Goal: Information Seeking & Learning: Learn about a topic

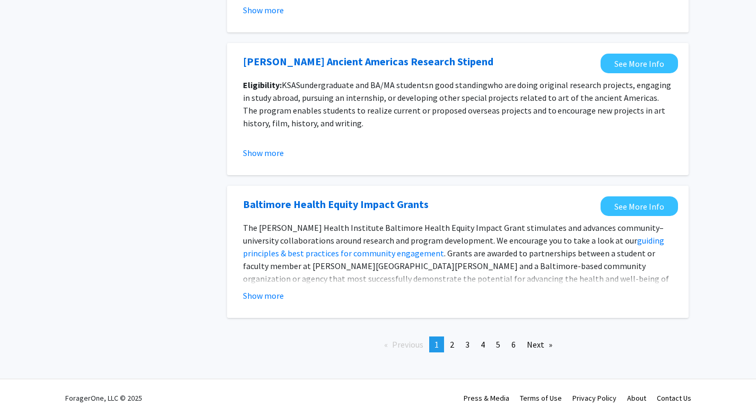
scroll to position [1187, 0]
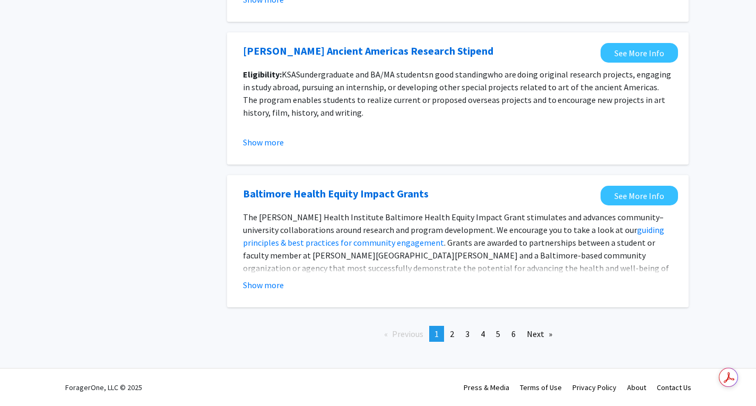
click at [273, 284] on button "Show more" at bounding box center [263, 285] width 41 height 13
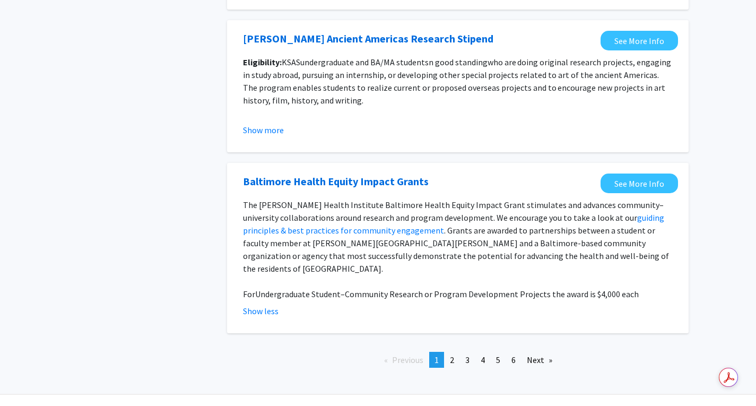
scroll to position [1200, 0]
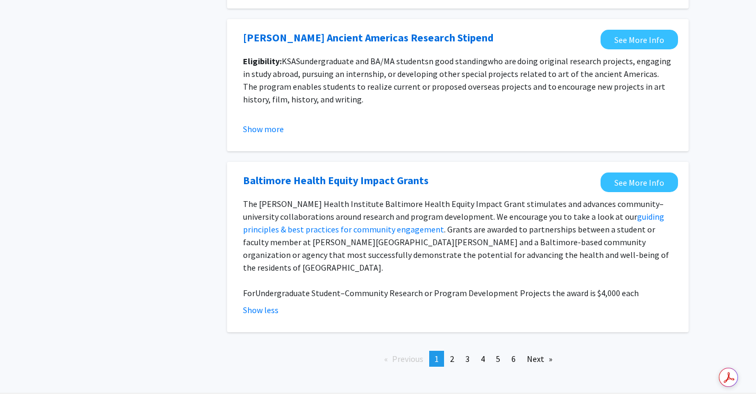
click at [381, 353] on span "2" at bounding box center [452, 358] width 4 height 11
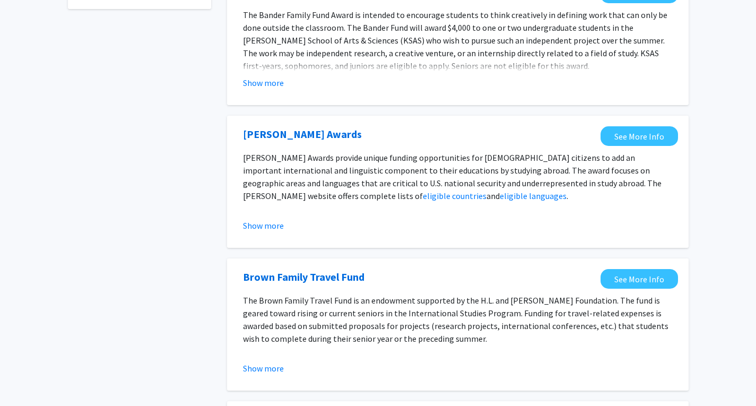
scroll to position [135, 0]
click at [266, 228] on button "Show more" at bounding box center [263, 225] width 41 height 13
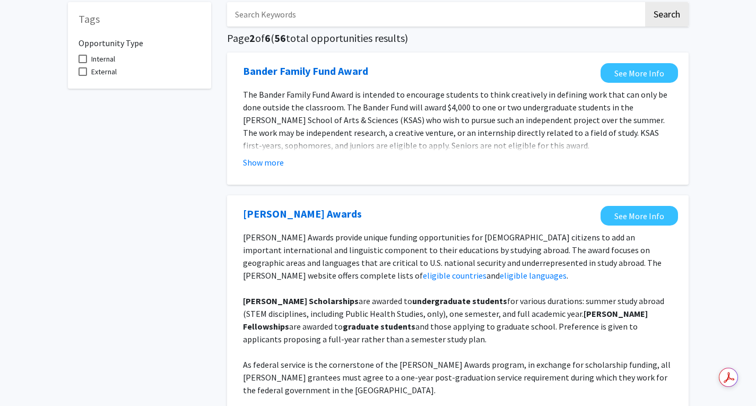
scroll to position [54, 0]
click at [265, 168] on button "Show more" at bounding box center [263, 163] width 41 height 13
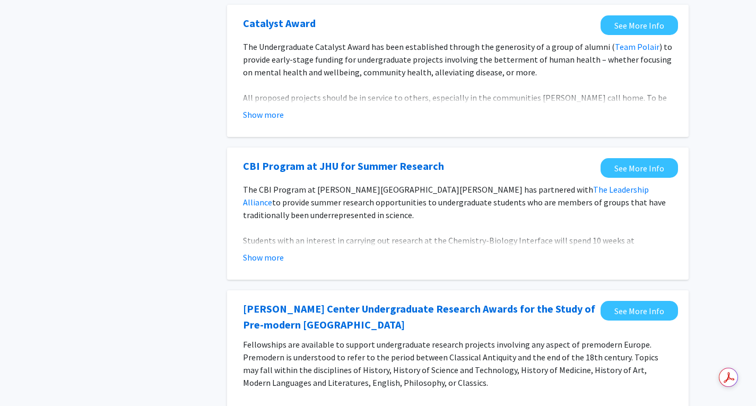
scroll to position [750, 0]
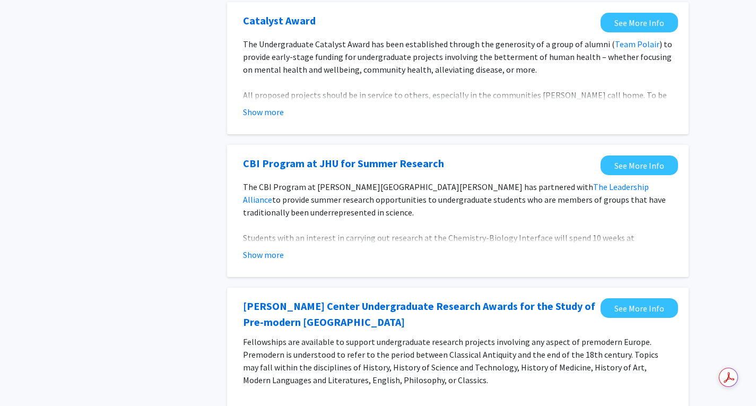
click at [264, 248] on button "Show more" at bounding box center [263, 254] width 41 height 13
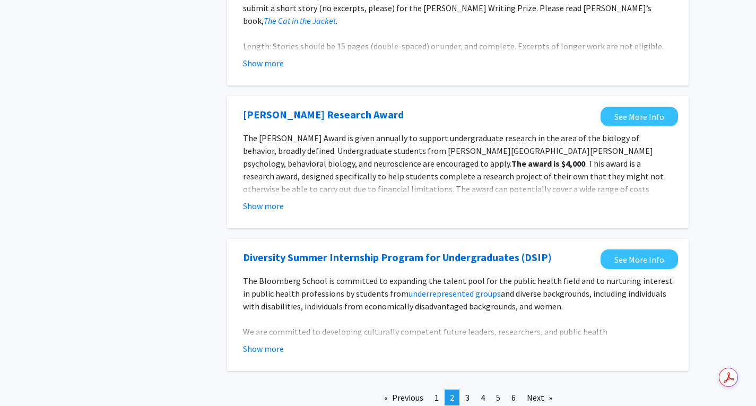
scroll to position [1509, 0]
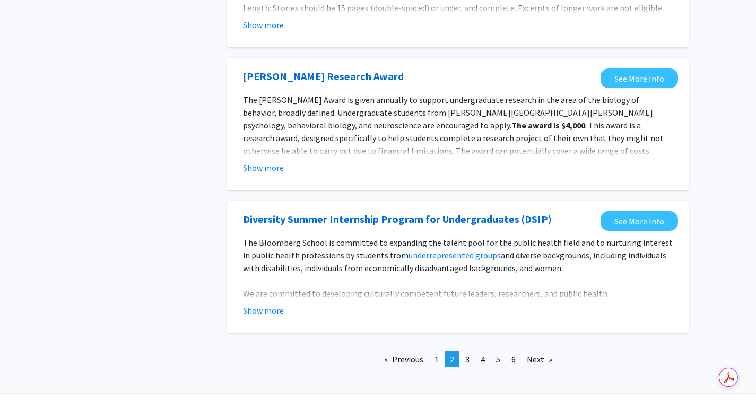
click at [272, 304] on button "Show more" at bounding box center [263, 310] width 41 height 13
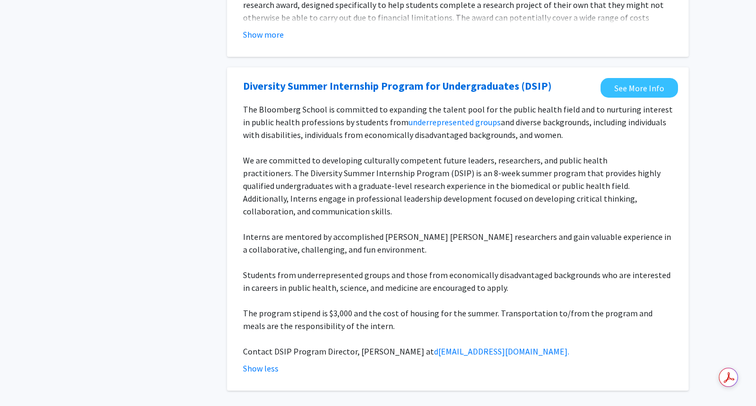
scroll to position [1643, 0]
